Goal: Task Accomplishment & Management: Use online tool/utility

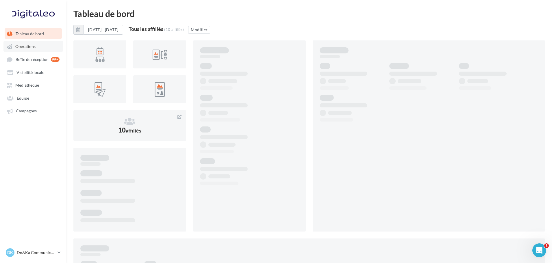
click at [19, 48] on span "Opérations" at bounding box center [25, 46] width 20 height 5
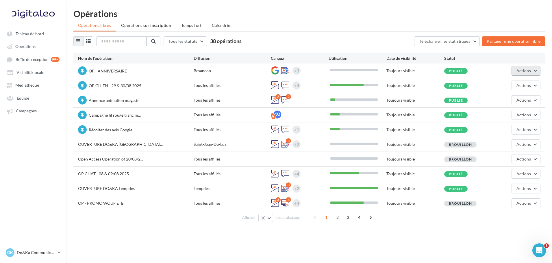
click at [514, 71] on button "Actions" at bounding box center [525, 71] width 29 height 10
click at [502, 82] on button "Editer" at bounding box center [509, 84] width 61 height 15
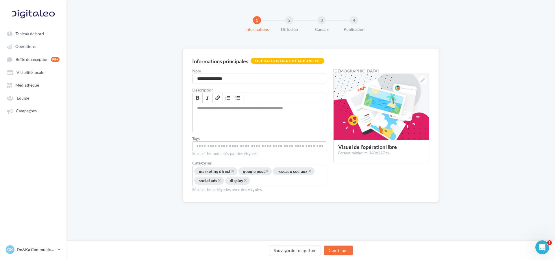
click at [353, 248] on div "Sauvegarder et quitter Continuer" at bounding box center [310, 252] width 479 height 12
click at [341, 250] on button "Continuer" at bounding box center [338, 251] width 29 height 10
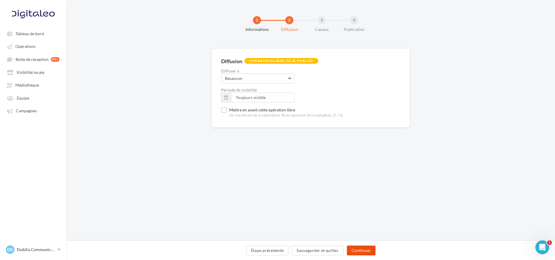
click at [358, 249] on button "Continuer" at bounding box center [361, 251] width 29 height 10
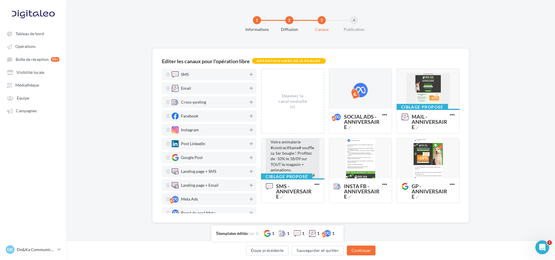
click at [502, 126] on div "Editer les canaux pour l'opération libre Opération libre déjà publiée SMS Email…" at bounding box center [310, 145] width 488 height 193
click at [18, 42] on link "Opérations" at bounding box center [33, 46] width 60 height 10
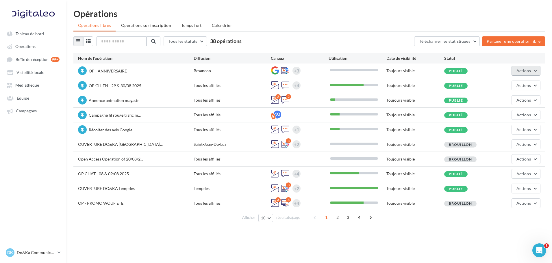
click at [516, 74] on button "Actions" at bounding box center [525, 71] width 29 height 10
click at [513, 82] on button "Editer" at bounding box center [509, 84] width 61 height 15
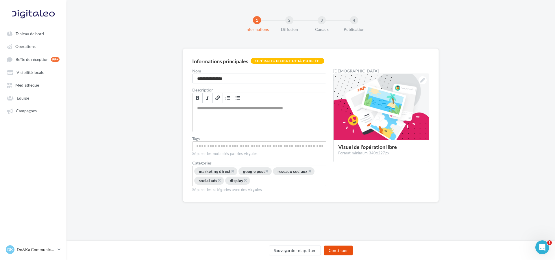
click at [349, 254] on button "Continuer" at bounding box center [338, 251] width 29 height 10
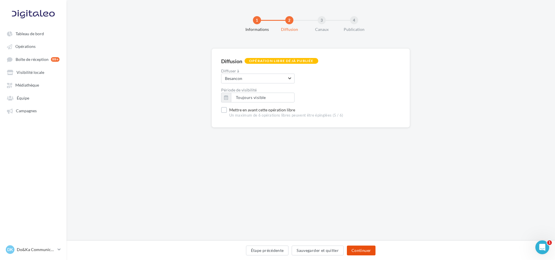
click at [356, 250] on button "Continuer" at bounding box center [361, 251] width 29 height 10
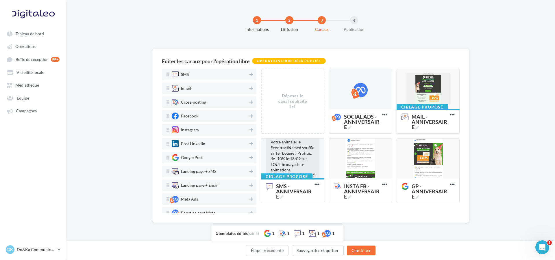
click at [417, 93] on div at bounding box center [428, 89] width 62 height 40
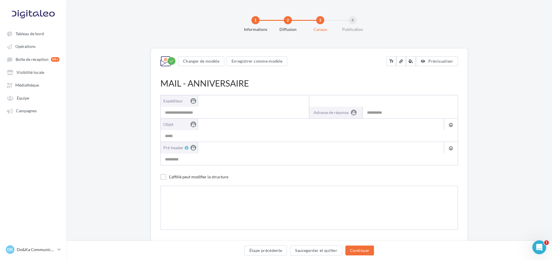
type input "**********"
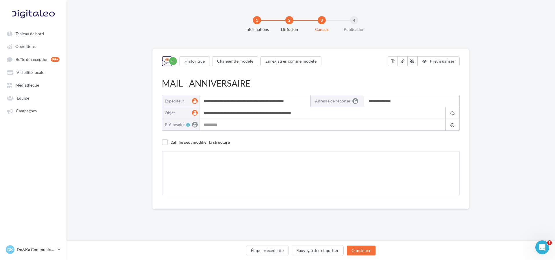
type input "**********"
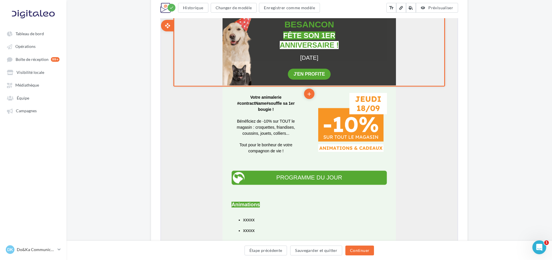
scroll to position [202, 0]
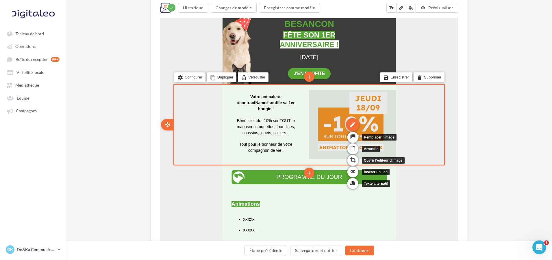
click at [354, 124] on div "edit" at bounding box center [351, 124] width 13 height 13
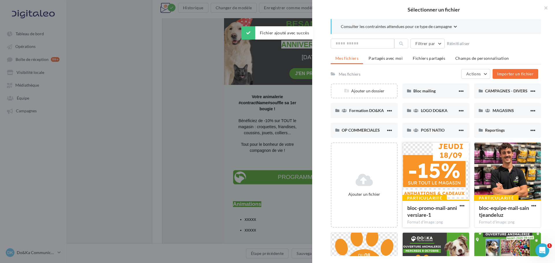
click at [451, 171] on div at bounding box center [436, 172] width 66 height 58
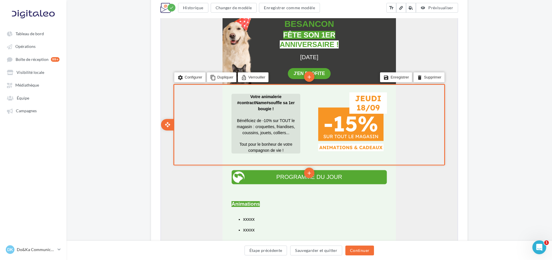
click at [260, 116] on p at bounding box center [265, 115] width 69 height 6
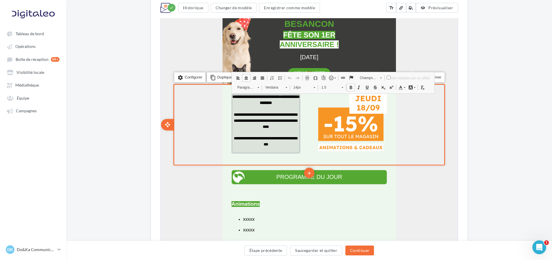
click at [266, 120] on span "**********" at bounding box center [265, 120] width 64 height 16
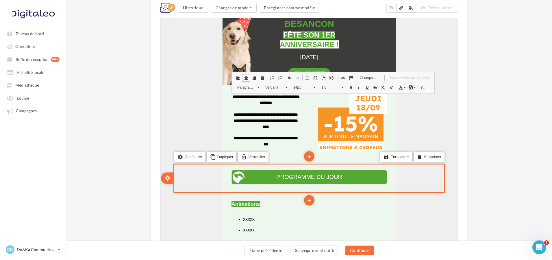
click at [188, 187] on div "settings Configurer content_copy Dupliquer lock_open Verrouiller add add save E…" at bounding box center [309, 177] width 272 height 29
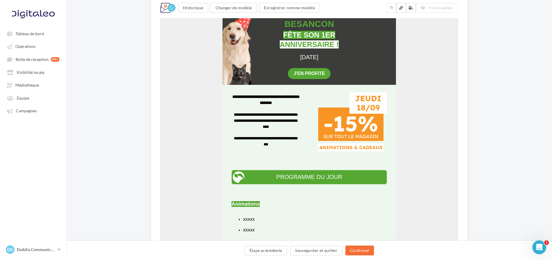
click at [125, 162] on div "**********" at bounding box center [308, 244] width 485 height 796
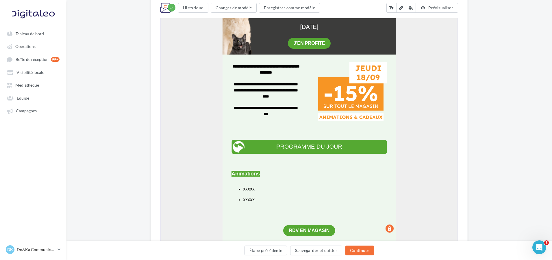
scroll to position [231, 0]
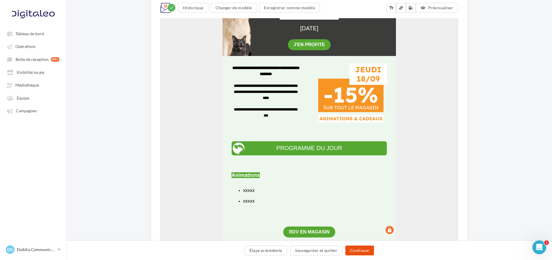
click at [364, 249] on button "Continuer" at bounding box center [359, 251] width 29 height 10
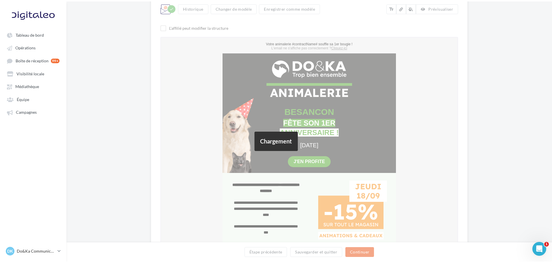
scroll to position [0, 0]
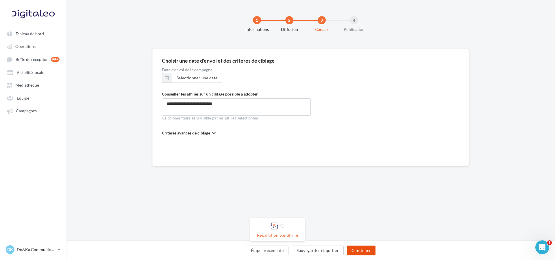
click at [361, 251] on button "Continuer" at bounding box center [361, 251] width 29 height 10
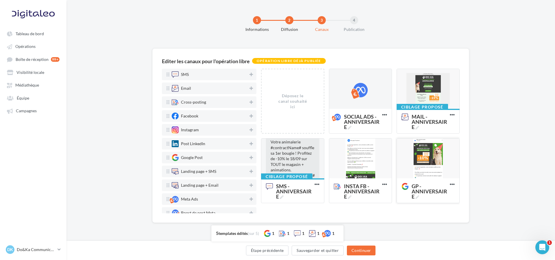
click at [413, 160] on div at bounding box center [428, 159] width 62 height 40
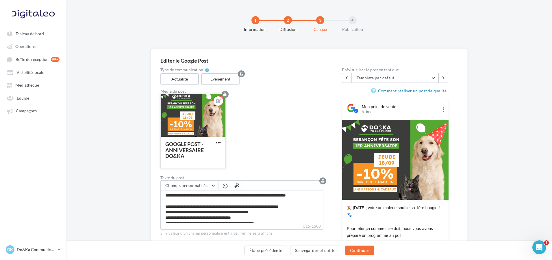
click at [203, 123] on div at bounding box center [193, 115] width 65 height 43
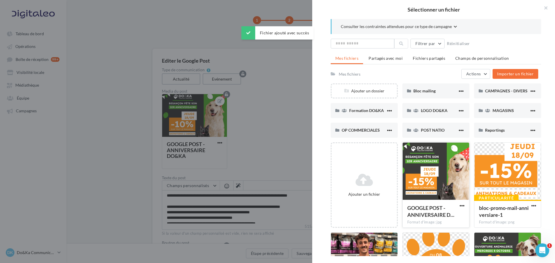
click at [426, 182] on div at bounding box center [436, 172] width 66 height 58
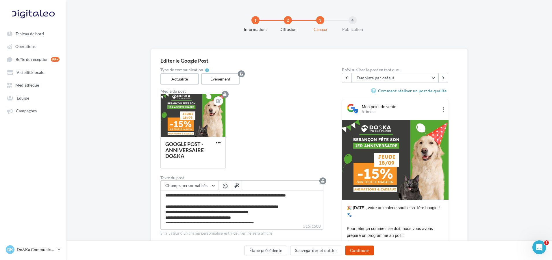
click at [356, 252] on button "Continuer" at bounding box center [359, 251] width 29 height 10
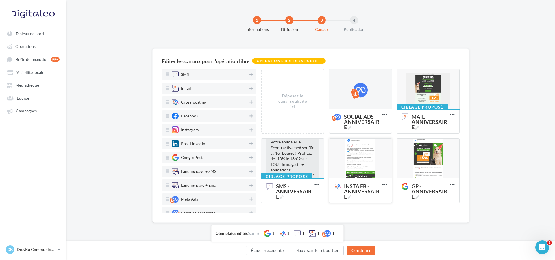
click at [371, 169] on div at bounding box center [360, 159] width 62 height 40
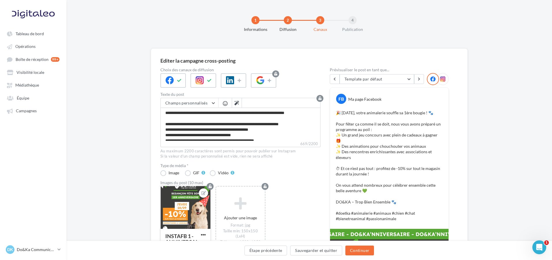
click at [196, 212] on div at bounding box center [186, 207] width 50 height 43
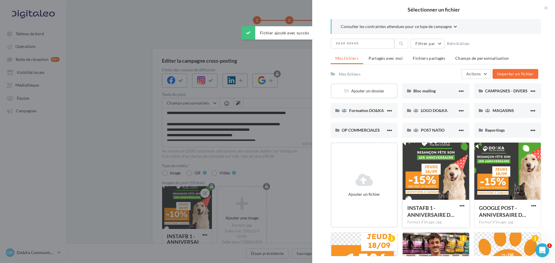
click at [439, 180] on div at bounding box center [436, 172] width 66 height 58
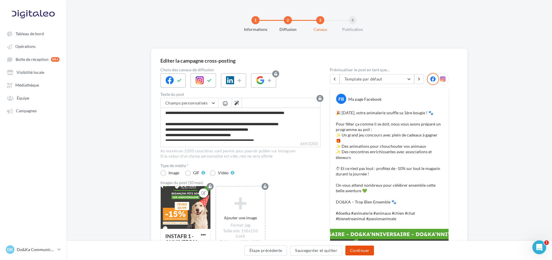
click at [366, 250] on button "Continuer" at bounding box center [359, 251] width 29 height 10
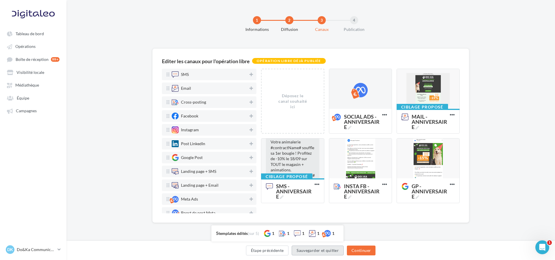
click at [329, 247] on button "Sauvegarder et quitter" at bounding box center [318, 251] width 52 height 10
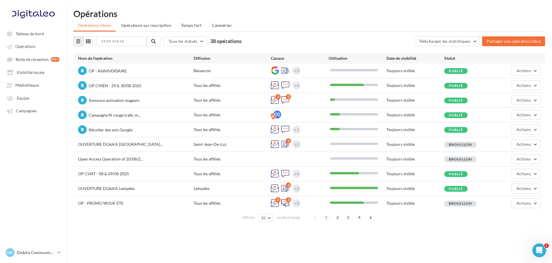
click at [301, 36] on div "Tous les statuts Tous les statuts Publié Brouillon 38 opérations Télécharger le…" at bounding box center [309, 41] width 472 height 10
